Goal: Register for event/course

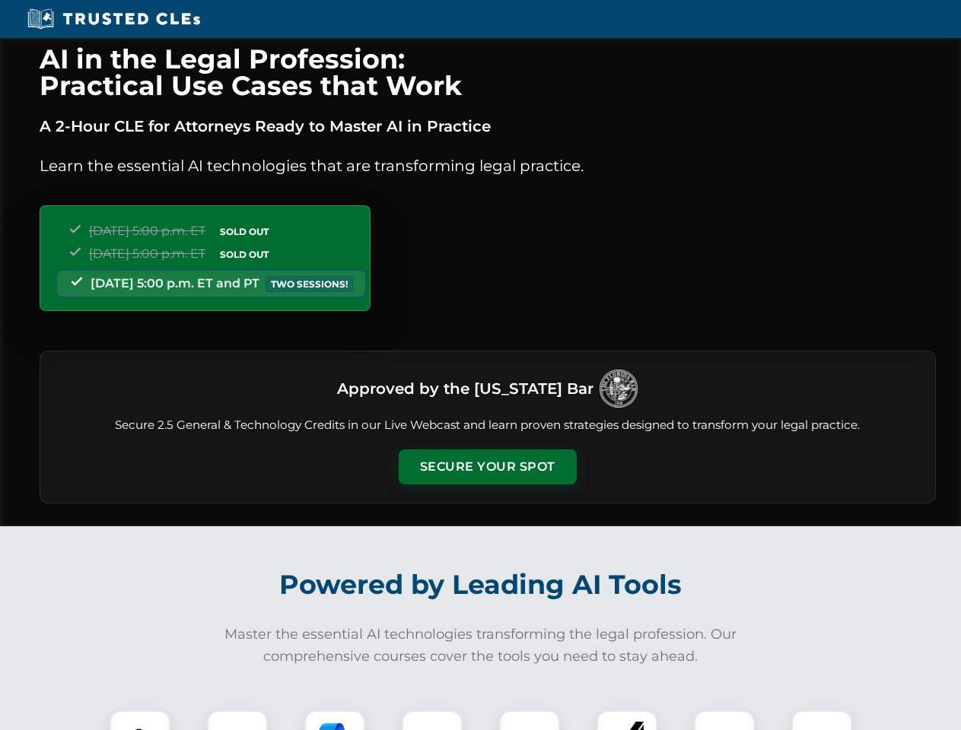
click at [487, 467] on button "Secure Your Spot" at bounding box center [488, 467] width 178 height 35
click at [140, 721] on img at bounding box center [140, 741] width 44 height 44
click at [237, 721] on div at bounding box center [237, 741] width 61 height 61
